Goal: Navigation & Orientation: Find specific page/section

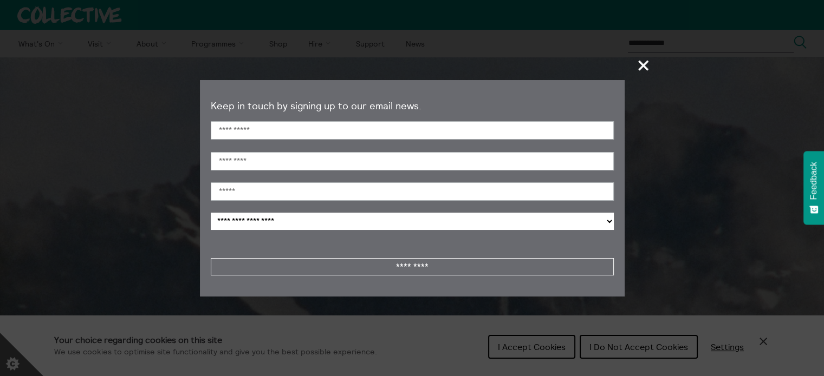
click at [642, 67] on span "+" at bounding box center [644, 65] width 32 height 32
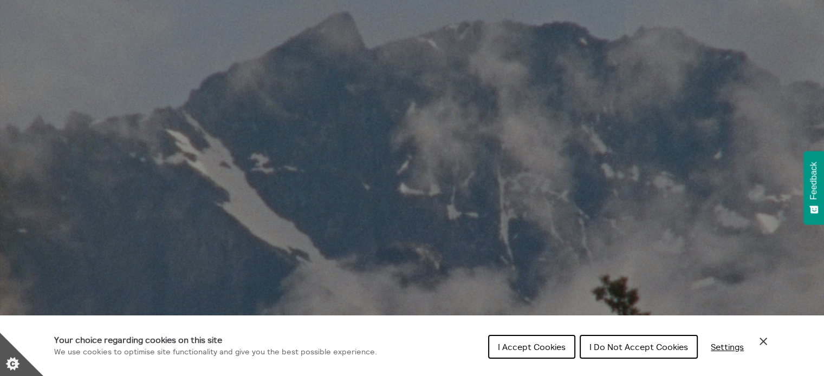
scroll to position [108, 0]
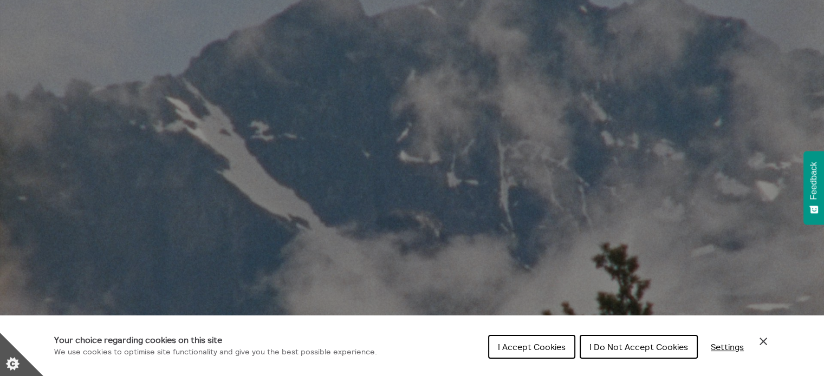
click at [507, 351] on span "I Accept Cookies" at bounding box center [532, 347] width 68 height 11
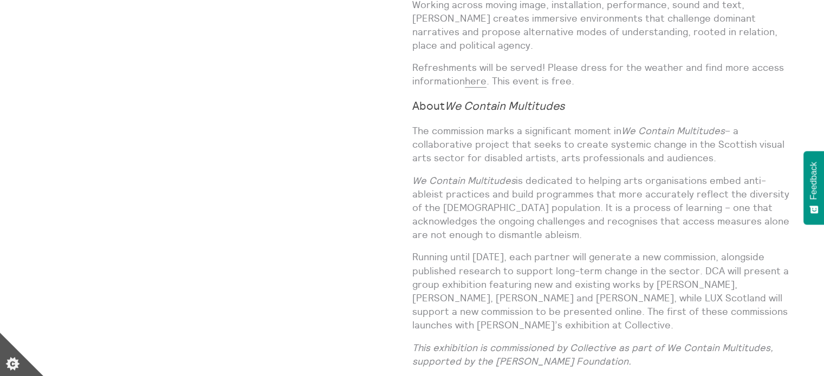
scroll to position [1025, 0]
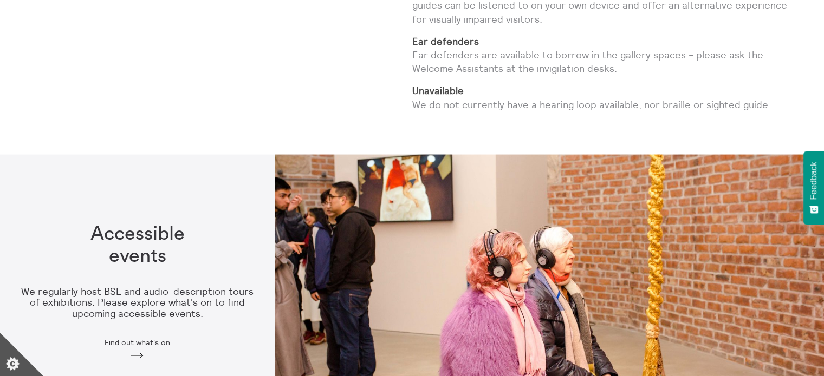
scroll to position [2220, 0]
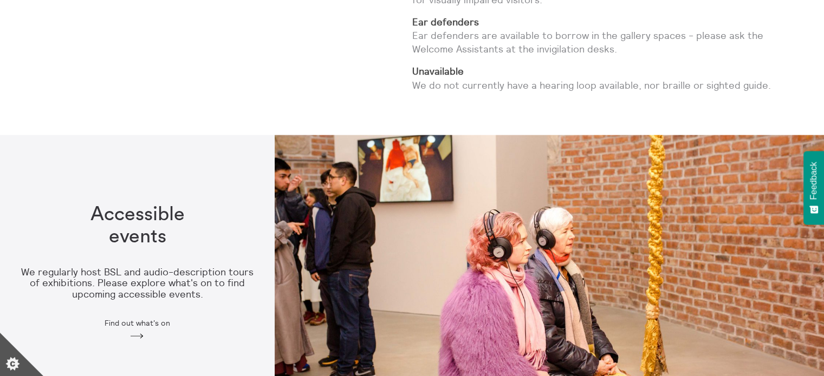
click at [136, 332] on icon "Arrow" at bounding box center [136, 337] width 17 height 10
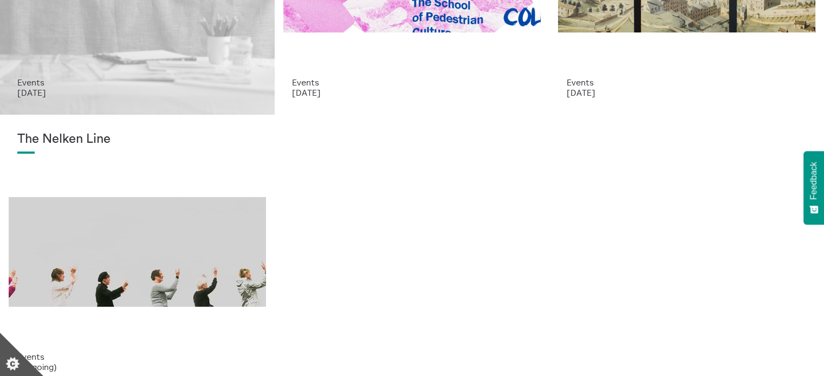
scroll to position [271, 0]
